Goal: Book appointment/travel/reservation

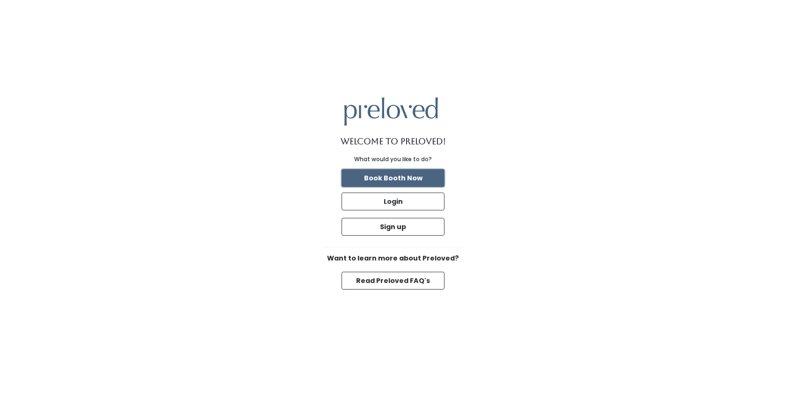
click at [407, 180] on button "Book Booth Now" at bounding box center [393, 178] width 103 height 18
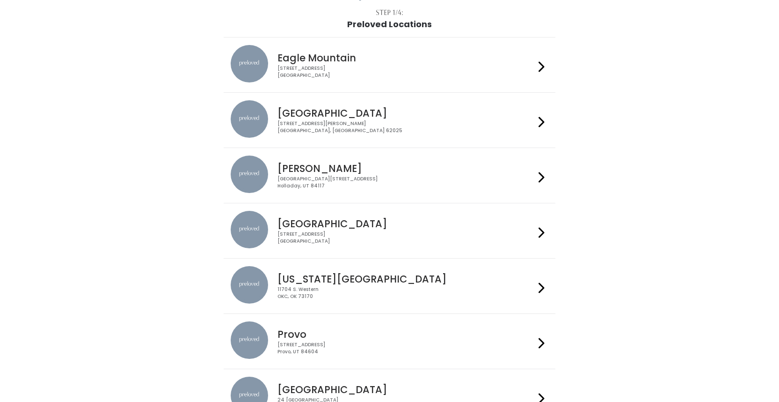
scroll to position [59, 0]
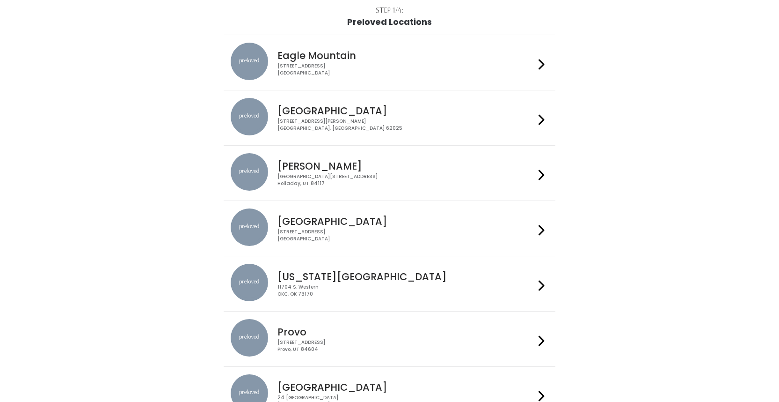
click at [388, 236] on div "[STREET_ADDRESS]" at bounding box center [406, 235] width 257 height 14
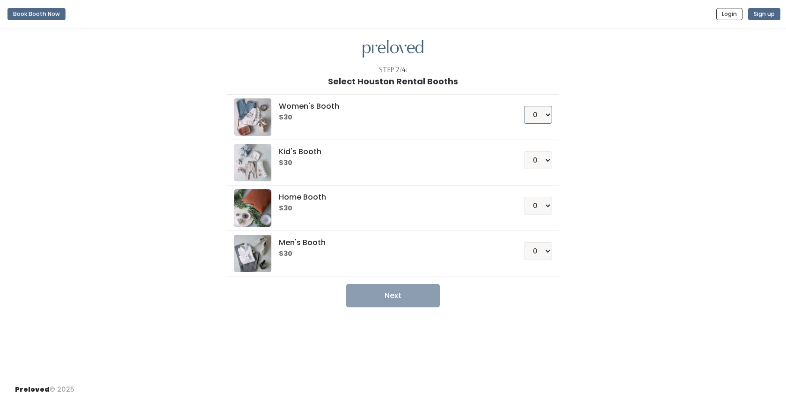
click at [543, 112] on select "0 1 2 3 4" at bounding box center [538, 115] width 28 height 18
select select "1"
click at [524, 106] on select "0 1 2 3 4" at bounding box center [538, 115] width 28 height 18
click at [411, 298] on button "Next" at bounding box center [393, 295] width 94 height 23
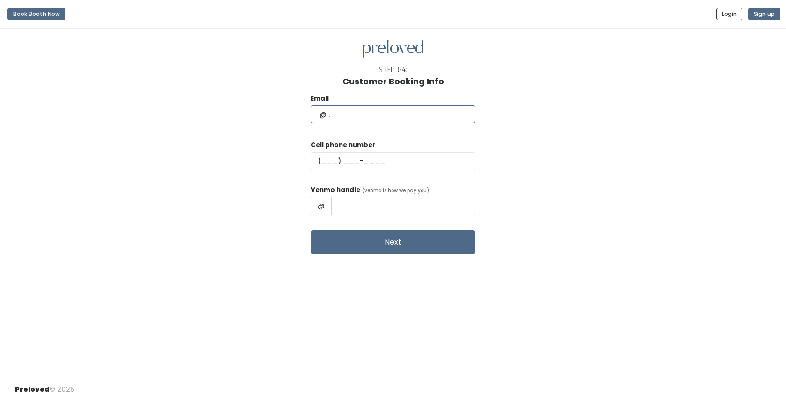
click at [408, 111] on input "text" at bounding box center [393, 114] width 165 height 18
type input "kcao224@gmail.com"
click at [351, 160] on input "text" at bounding box center [393, 161] width 165 height 18
type input "(713) 791-2902"
click at [387, 205] on input "text" at bounding box center [403, 206] width 144 height 18
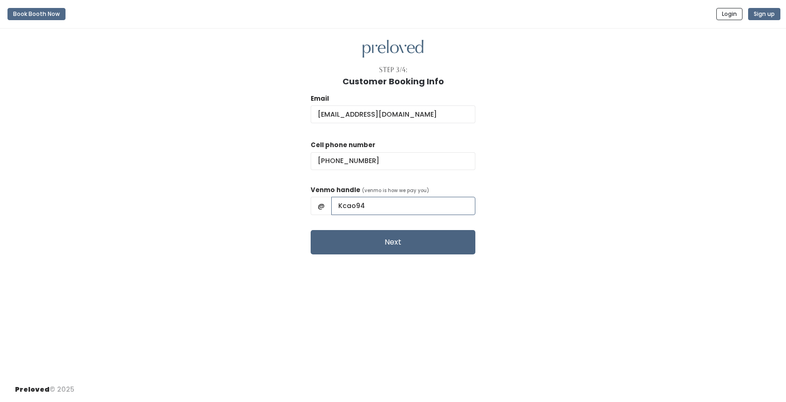
type input "Kcao94"
click at [419, 241] on button "Next" at bounding box center [393, 242] width 165 height 24
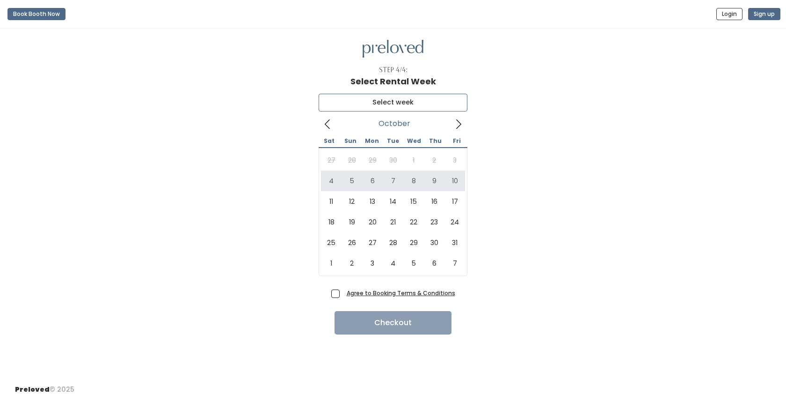
type input "[DATE] to [DATE]"
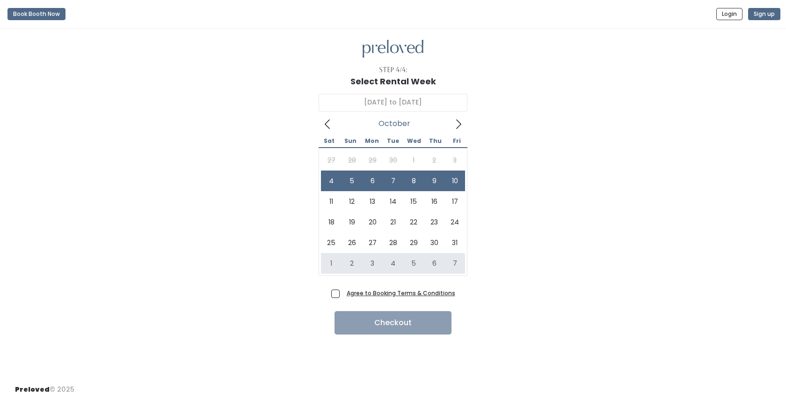
click at [343, 291] on span "Agree to Booking Terms & Conditions" at bounding box center [399, 292] width 112 height 9
click at [343, 291] on input "Agree to Booking Terms & Conditions" at bounding box center [346, 291] width 6 height 6
checkbox input "true"
click at [378, 322] on button "Checkout" at bounding box center [393, 322] width 117 height 23
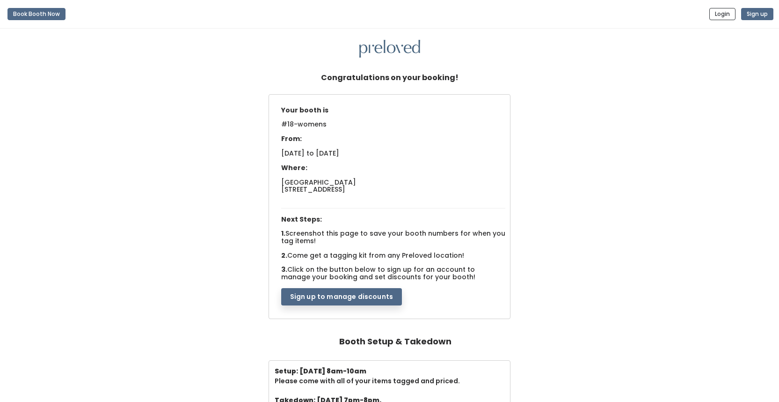
drag, startPoint x: 280, startPoint y: 110, endPoint x: 341, endPoint y: 127, distance: 63.7
click at [341, 127] on div "Your booth is #18-womens From: [DATE] to [DATE] Where: Houston [STREET_ADDRESS]…" at bounding box center [394, 204] width 234 height 204
click at [290, 156] on span "[DATE] to [DATE]" at bounding box center [310, 152] width 58 height 9
drag, startPoint x: 281, startPoint y: 154, endPoint x: 417, endPoint y: 154, distance: 136.2
click at [417, 154] on div "Your booth is #18-womens From: [DATE] to [DATE] Where: Houston [STREET_ADDRESS]…" at bounding box center [394, 204] width 234 height 204
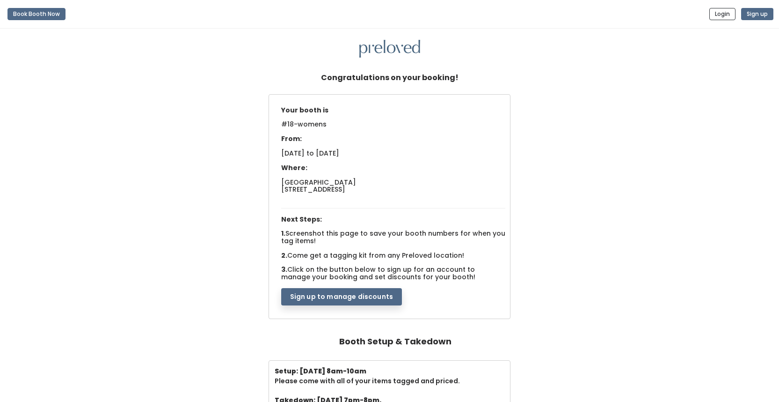
click at [418, 154] on div "Your booth is #18-womens From: [DATE] to [DATE] Where: Houston [STREET_ADDRESS]…" at bounding box center [394, 204] width 234 height 204
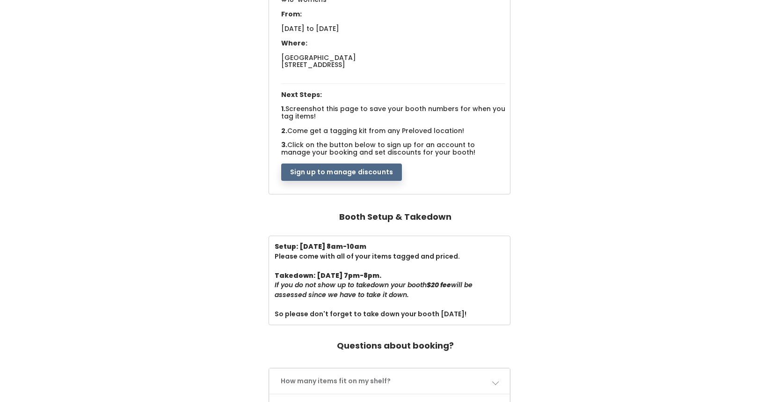
scroll to position [125, 0]
drag, startPoint x: 277, startPoint y: 275, endPoint x: 372, endPoint y: 319, distance: 104.9
click at [372, 319] on div "Setup: [DATE] 8am-10am Please come with all of your items tagged and priced. Ta…" at bounding box center [390, 279] width 242 height 88
click at [372, 320] on div "Setup: [DATE] 8am-10am Please come with all of your items tagged and priced. Ta…" at bounding box center [390, 279] width 242 height 88
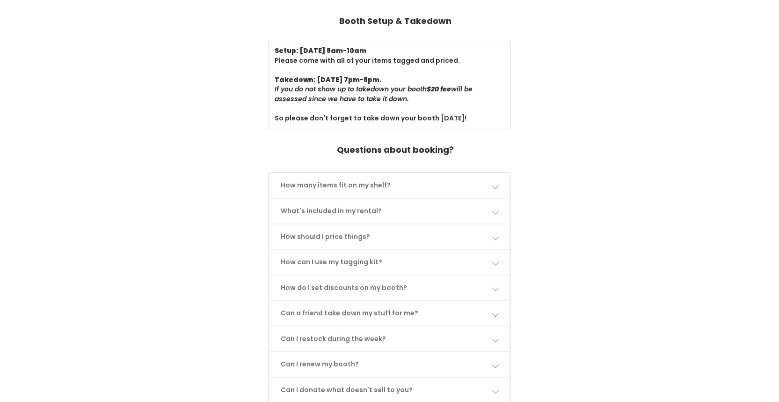
scroll to position [330, 0]
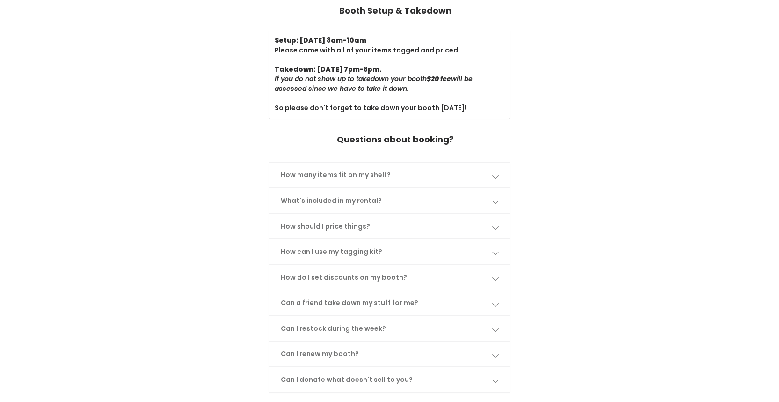
click at [389, 179] on link "How many items fit on my shelf?" at bounding box center [390, 174] width 241 height 25
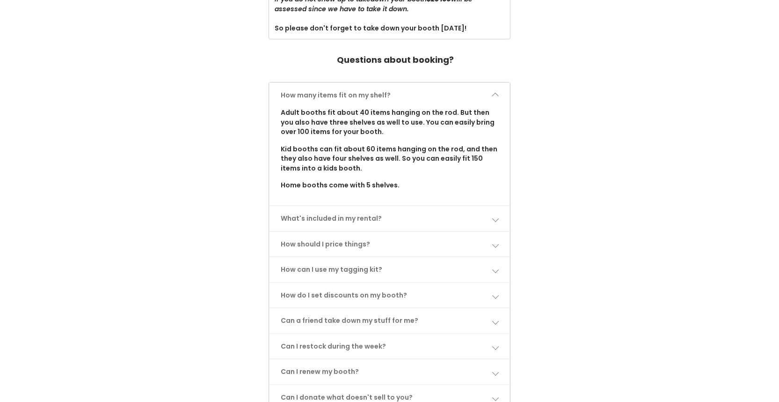
scroll to position [419, 0]
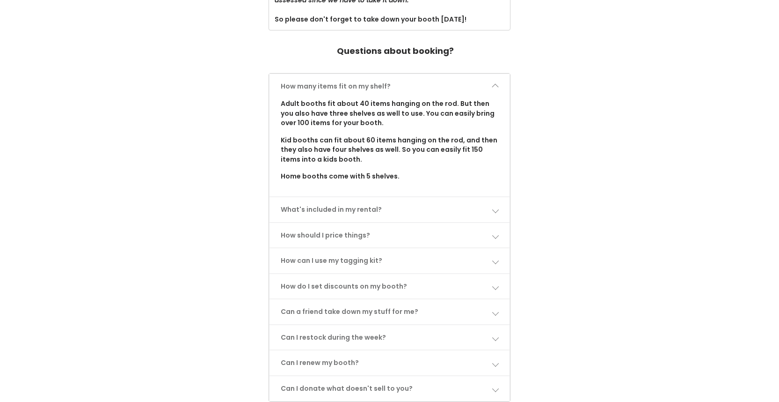
click at [349, 214] on link "What's included in my rental?" at bounding box center [390, 209] width 241 height 25
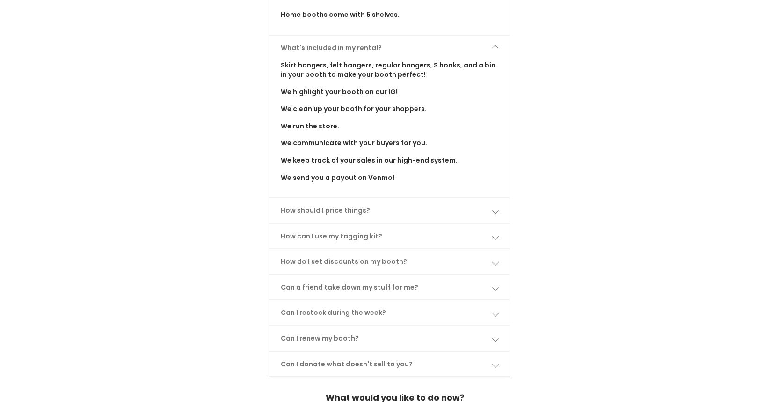
scroll to position [582, 0]
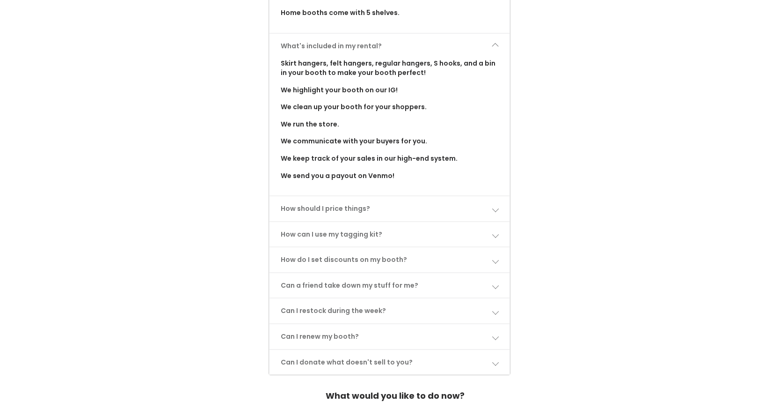
click at [318, 310] on link "Can I restock during the week?" at bounding box center [390, 310] width 241 height 25
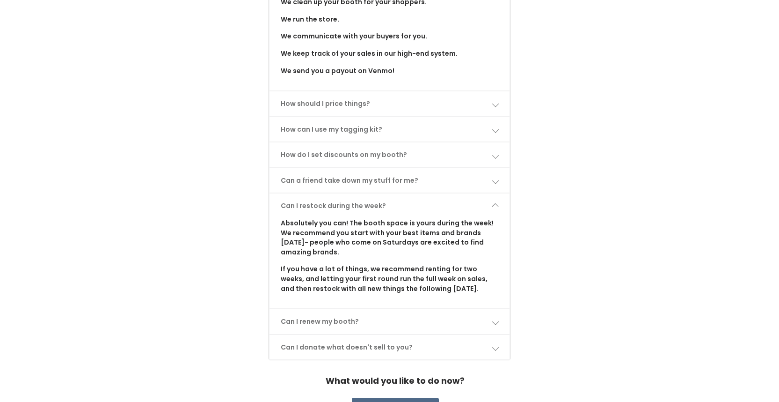
scroll to position [690, 0]
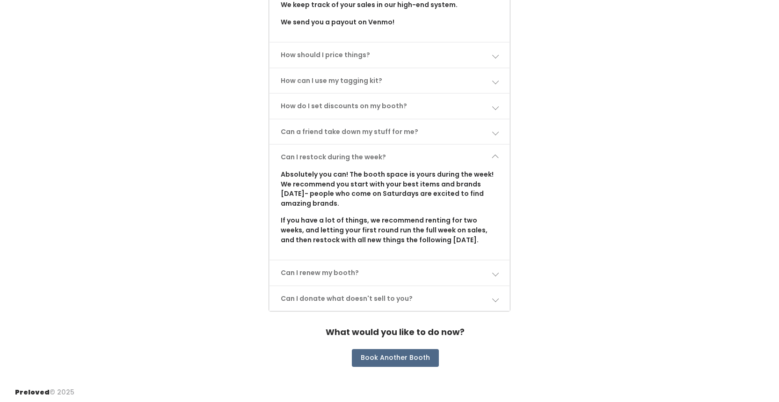
click at [331, 275] on link "Can I renew my booth?" at bounding box center [390, 272] width 241 height 25
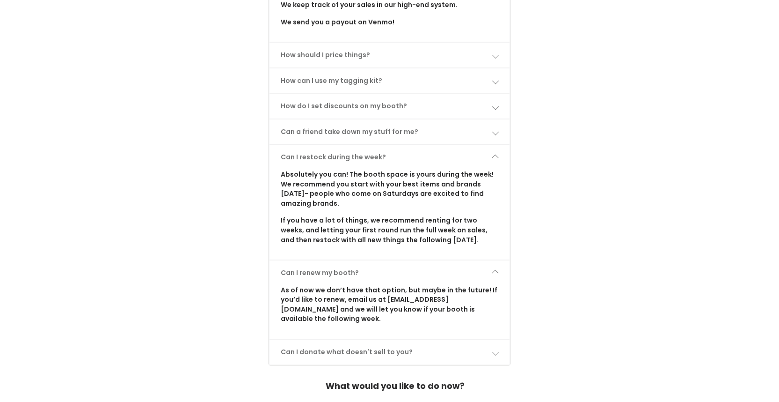
scroll to position [782, 0]
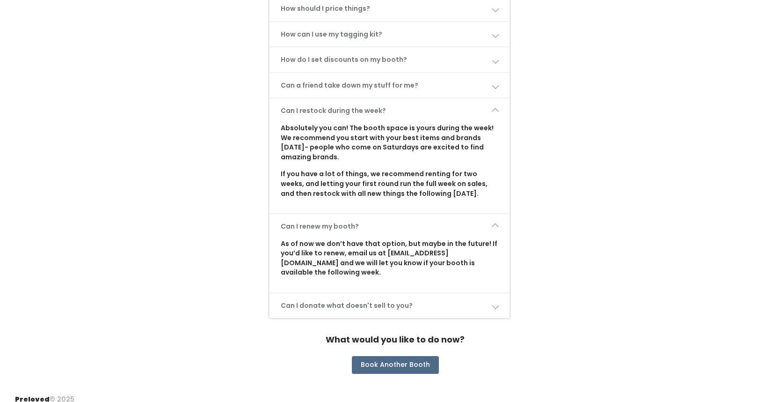
click at [332, 296] on link "Can I donate what doesn't sell to you?" at bounding box center [390, 305] width 241 height 25
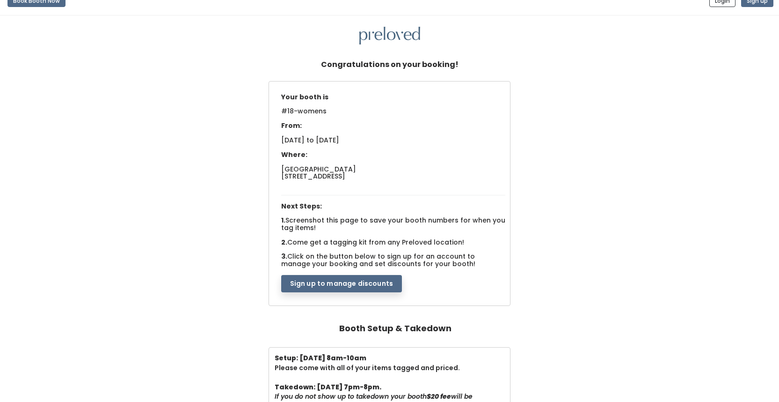
scroll to position [17, 0]
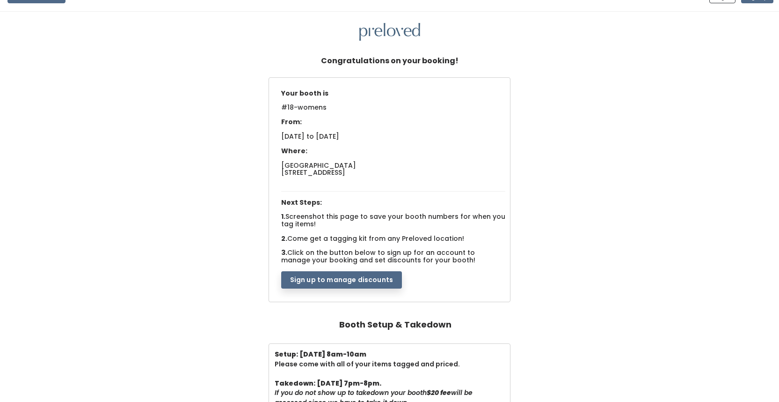
drag, startPoint x: 278, startPoint y: 235, endPoint x: 461, endPoint y: 257, distance: 184.9
click at [461, 257] on div "Your booth is #18-womens From: [DATE] to [DATE] Where: Houston [STREET_ADDRESS]…" at bounding box center [394, 187] width 234 height 204
click at [461, 257] on span "Click on the button below to sign up for an account to manage your booking and …" at bounding box center [378, 256] width 194 height 16
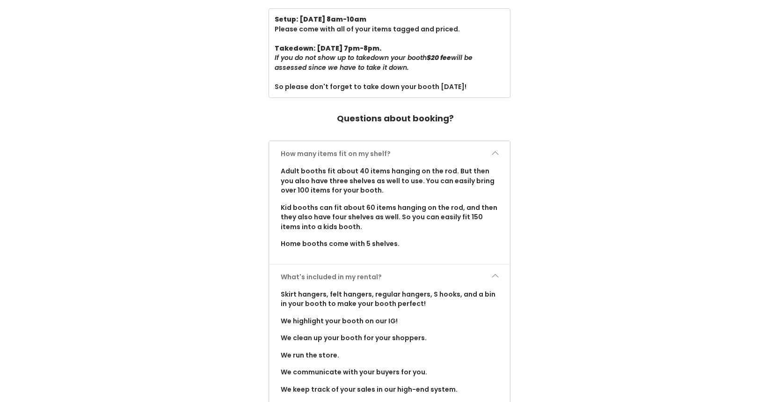
scroll to position [0, 0]
